Goal: Information Seeking & Learning: Learn about a topic

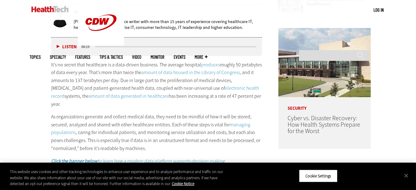
scroll to position [306, 0]
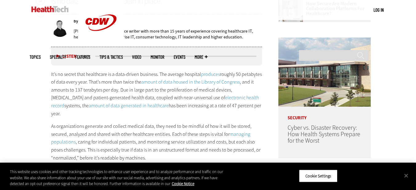
click at [186, 123] on p "As organizations generate and collect medical data, they need to be mindful of …" at bounding box center [156, 142] width 211 height 39
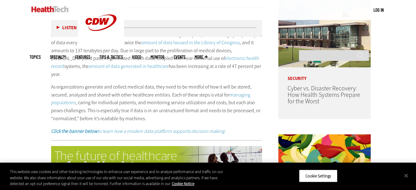
scroll to position [337, 0]
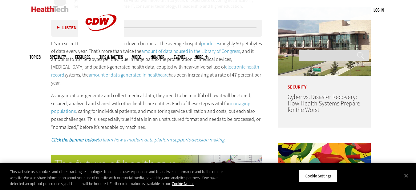
click at [189, 83] on div "It’s no secret that healthcare is a data-driven business. The average hospital …" at bounding box center [156, 92] width 211 height 104
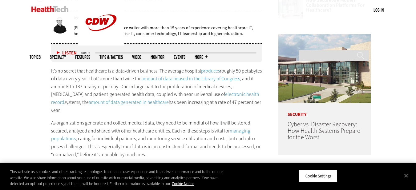
scroll to position [306, 0]
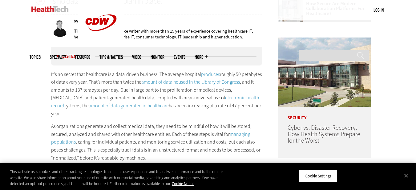
click at [184, 127] on p "As organizations generate and collect medical data, they need to be mindful of …" at bounding box center [156, 142] width 211 height 39
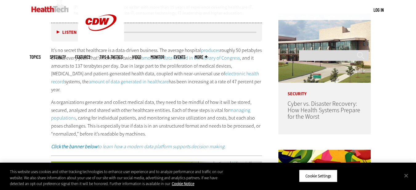
scroll to position [337, 0]
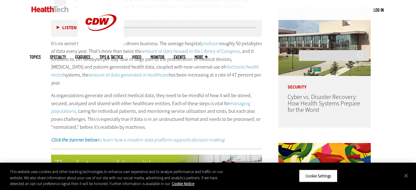
click at [169, 80] on div "It’s no secret that healthcare is a data-driven business. The average hospital …" at bounding box center [156, 92] width 211 height 104
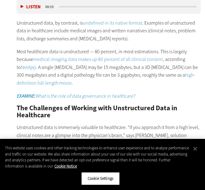
scroll to position [0, 0]
click at [131, 67] on p "Most healthcare data is unstructured — 80 percent, in most estimations. This is…" at bounding box center [109, 67] width 184 height 39
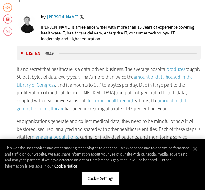
scroll to position [315, 0]
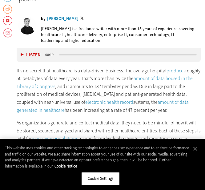
click at [93, 119] on p "As organizations generate and collect medical data, they need to be mindful of …" at bounding box center [109, 142] width 184 height 47
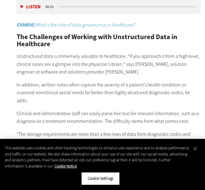
scroll to position [654, 0]
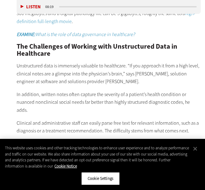
click at [97, 140] on p "“The storage requirements are more than a few rows of data from diagnostic code…" at bounding box center [109, 148] width 184 height 16
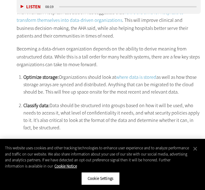
scroll to position [1116, 0]
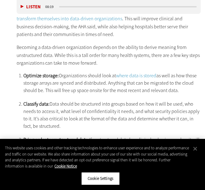
click at [73, 100] on li "Classify data: Data should be structured into groups based on how it will be us…" at bounding box center [111, 115] width 177 height 30
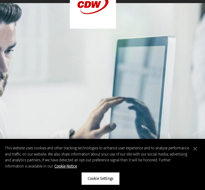
scroll to position [0, 0]
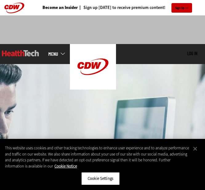
click at [16, 7] on div "Become an Insider Sign up [DATE] to receive premium content! Sign Up" at bounding box center [102, 7] width 205 height 15
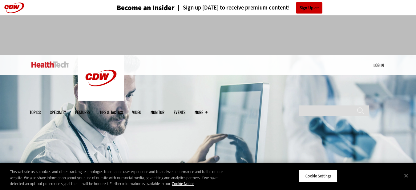
click at [16, 5] on header "Become an Insider Sign up [DATE] to receive premium content! Sign Up" at bounding box center [208, 7] width 416 height 15
click at [48, 63] on img at bounding box center [49, 65] width 37 height 6
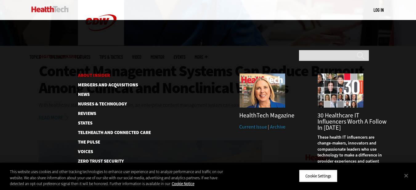
click at [104, 73] on link "About Insider" at bounding box center [109, 75] width 63 height 5
